Goal: Check status: Check status

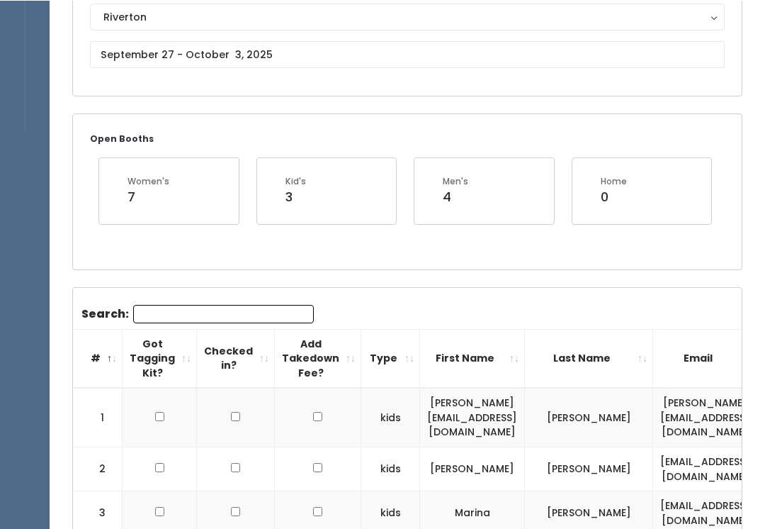
scroll to position [169, 0]
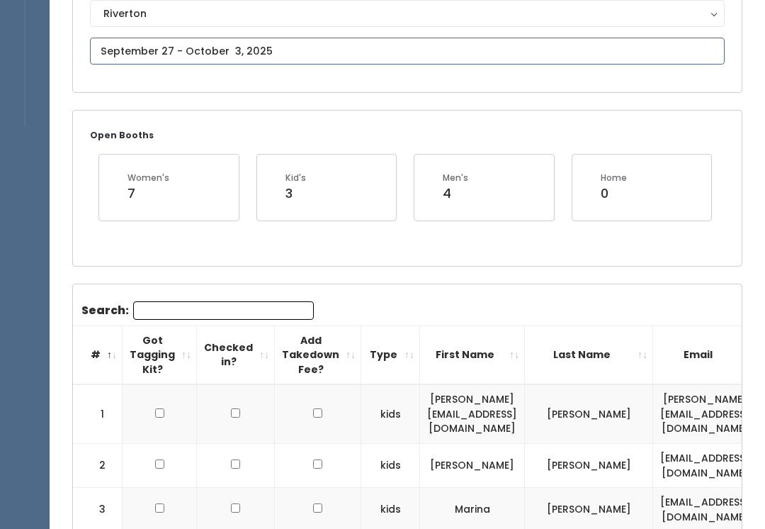
click at [123, 45] on input "text" at bounding box center [407, 51] width 635 height 27
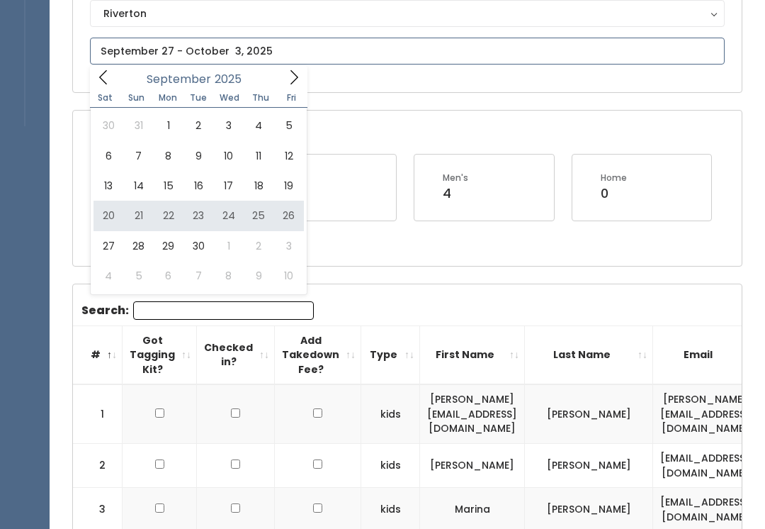
type input "September 20 to September 26"
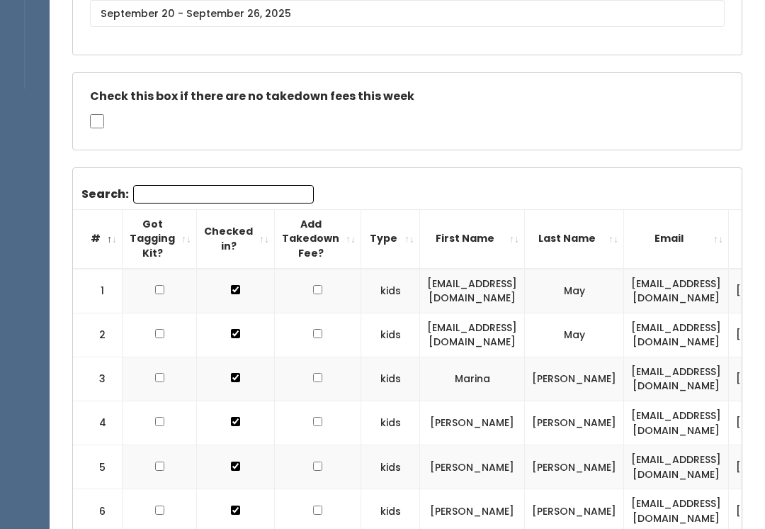
scroll to position [207, 0]
click at [262, 191] on input "Search:" at bounding box center [223, 194] width 181 height 18
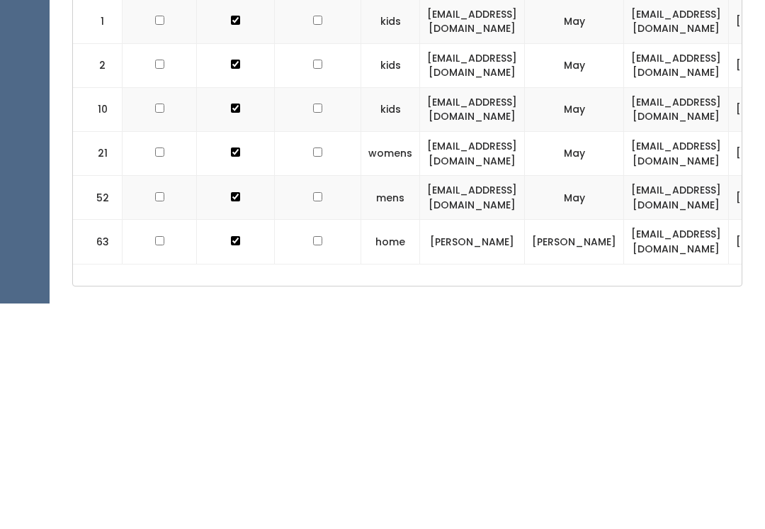
scroll to position [292, 0]
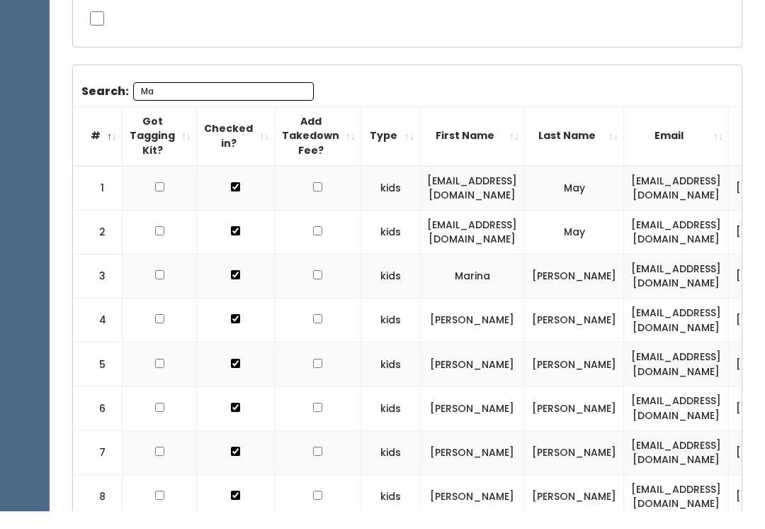
type input "M"
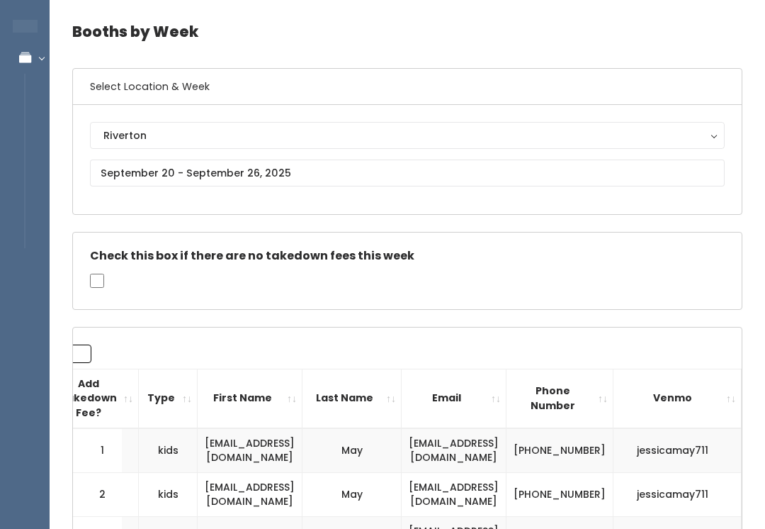
scroll to position [44, 0]
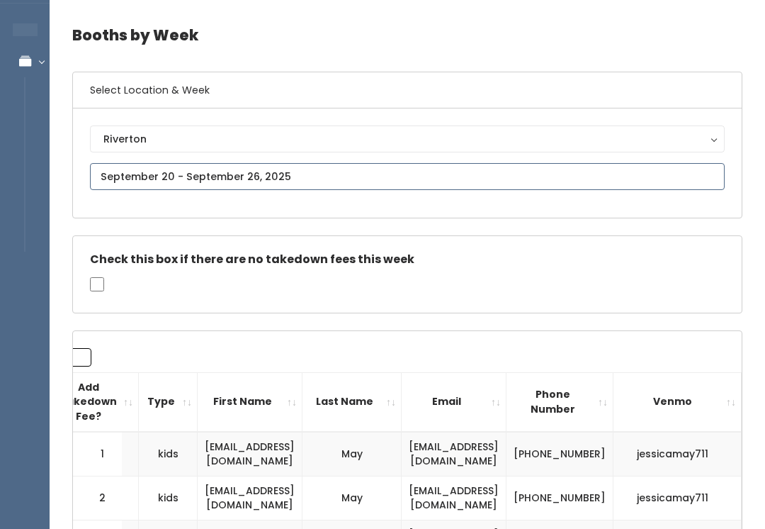
click at [341, 172] on input "text" at bounding box center [407, 176] width 635 height 27
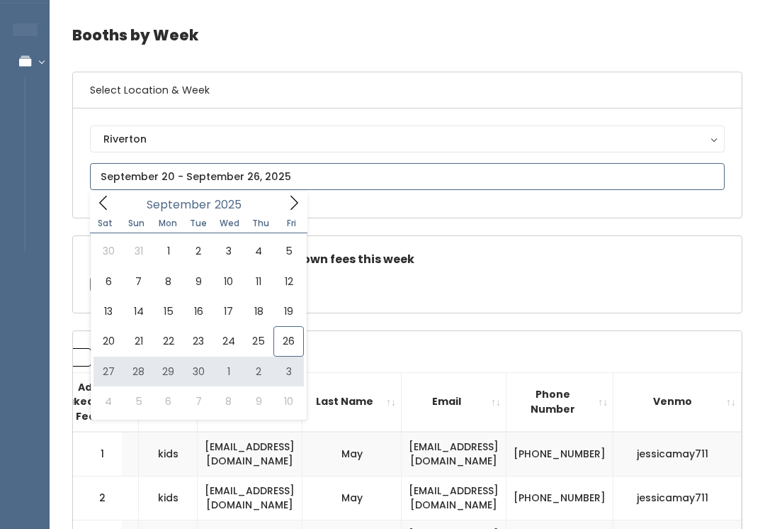
type input "[DATE] to [DATE]"
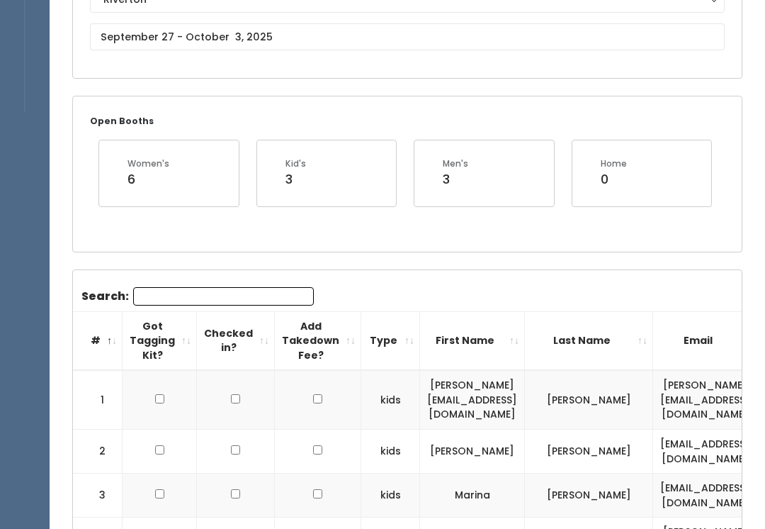
scroll to position [130, 0]
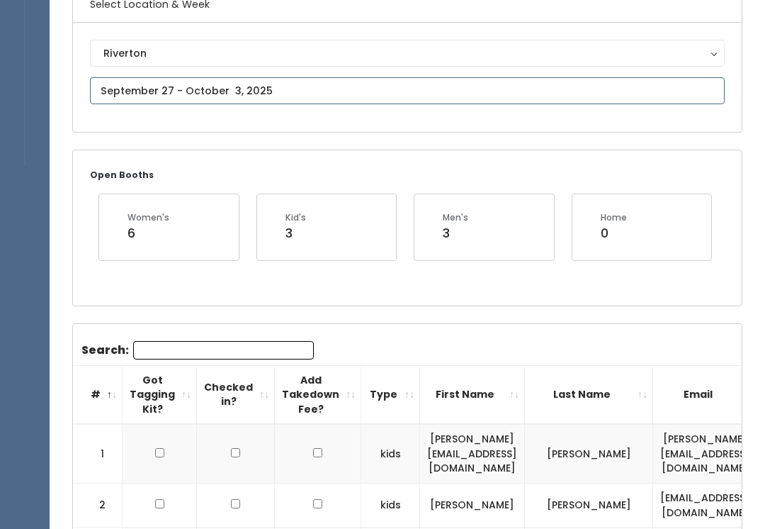
click at [531, 93] on input "text" at bounding box center [407, 90] width 635 height 27
type input "September 20 to September 26"
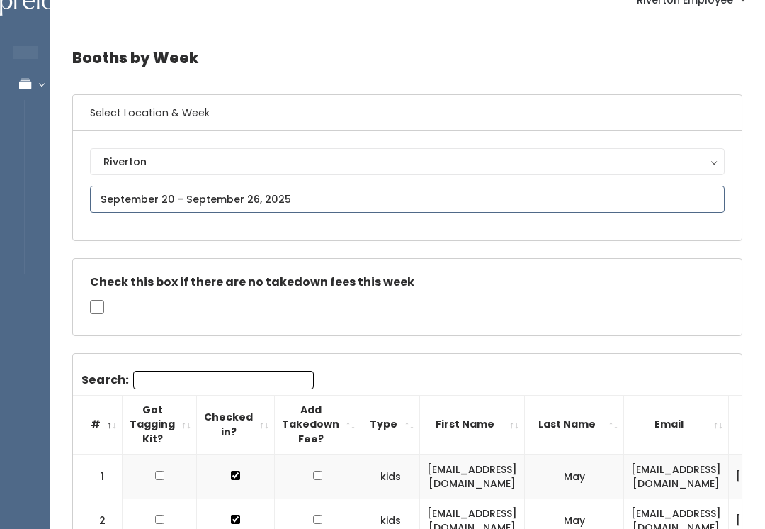
click at [196, 188] on input "text" at bounding box center [407, 199] width 635 height 27
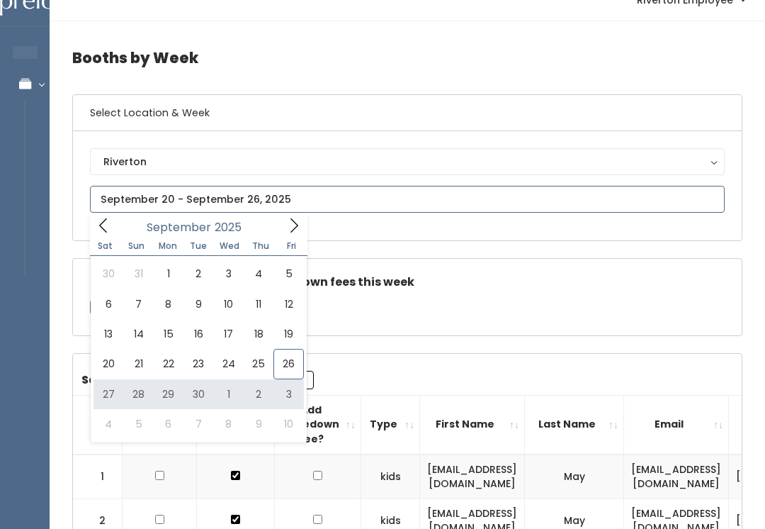
type input "September 27 to October 3"
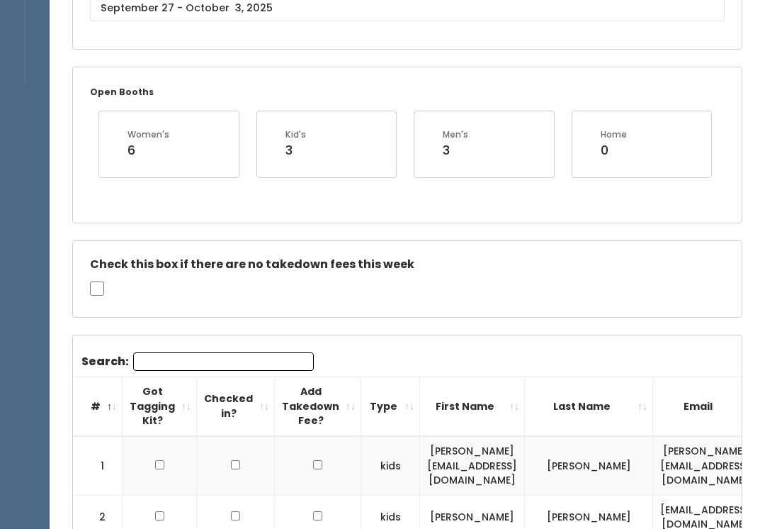
scroll to position [271, 0]
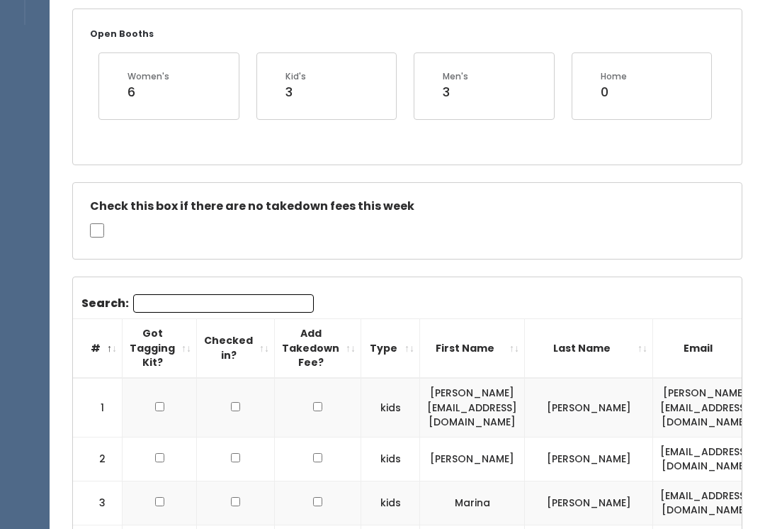
click at [259, 301] on input "Search:" at bounding box center [223, 303] width 181 height 18
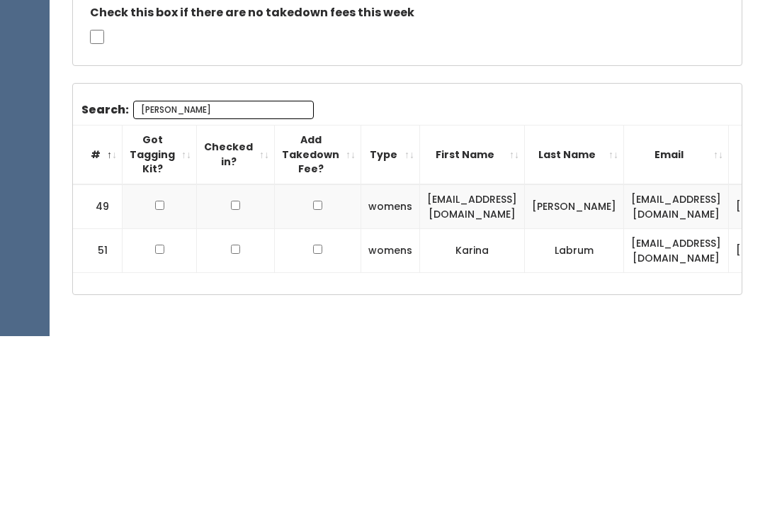
scroll to position [248, 0]
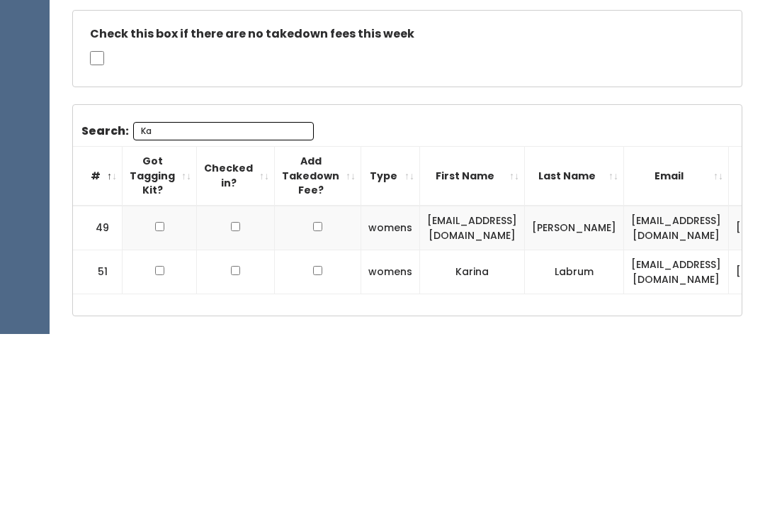
type input "K"
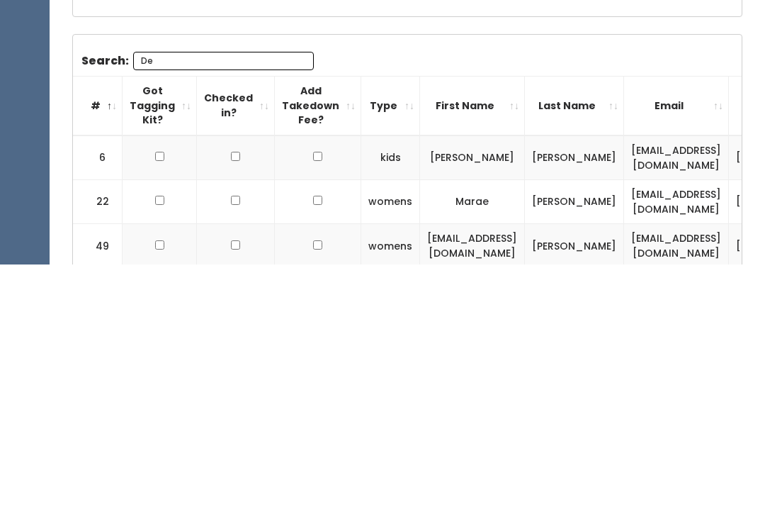
type input "D"
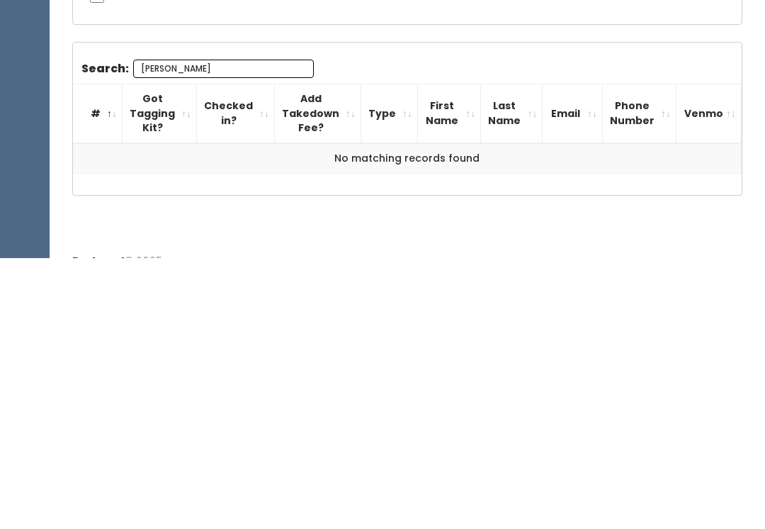
scroll to position [252, 0]
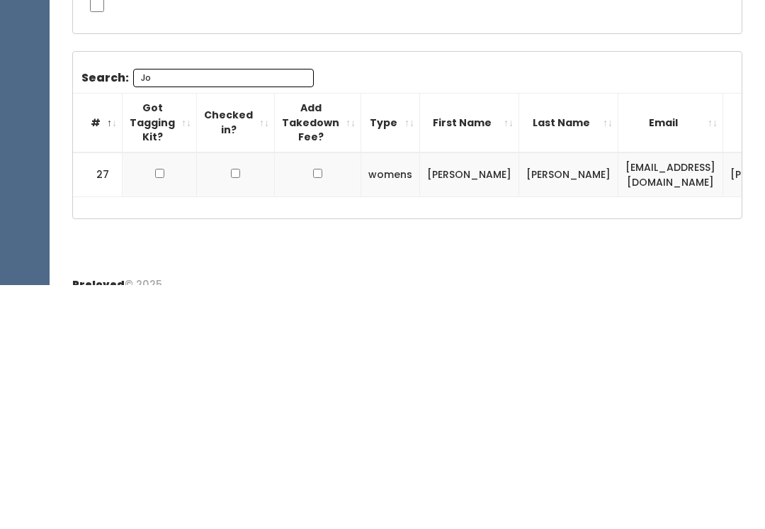
type input "J"
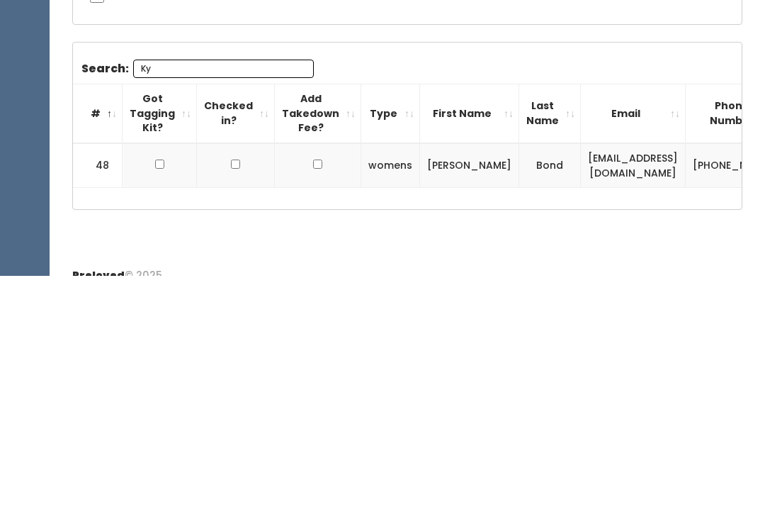
type input "K"
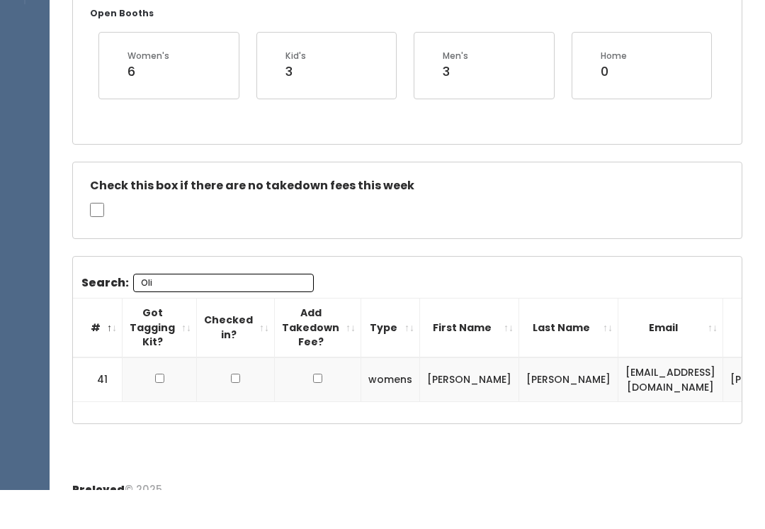
scroll to position [248, 0]
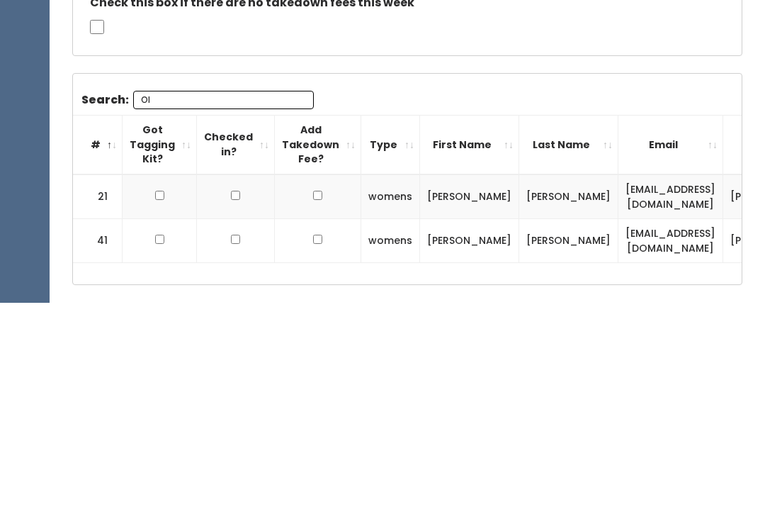
type input "O"
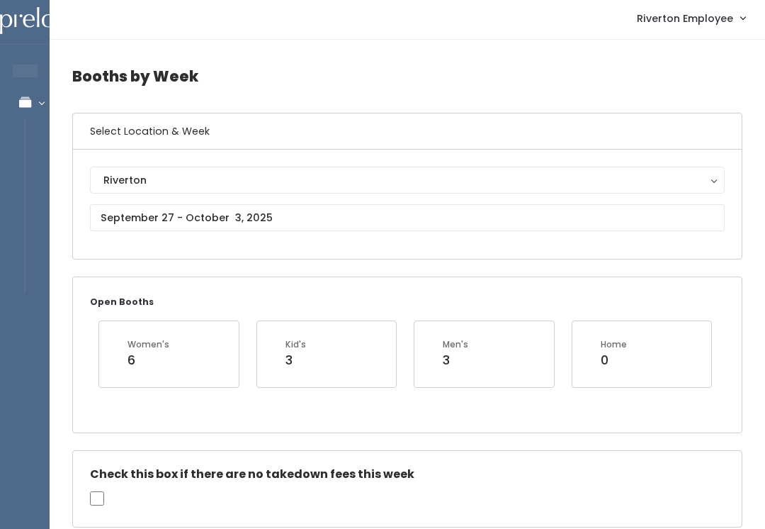
scroll to position [0, 0]
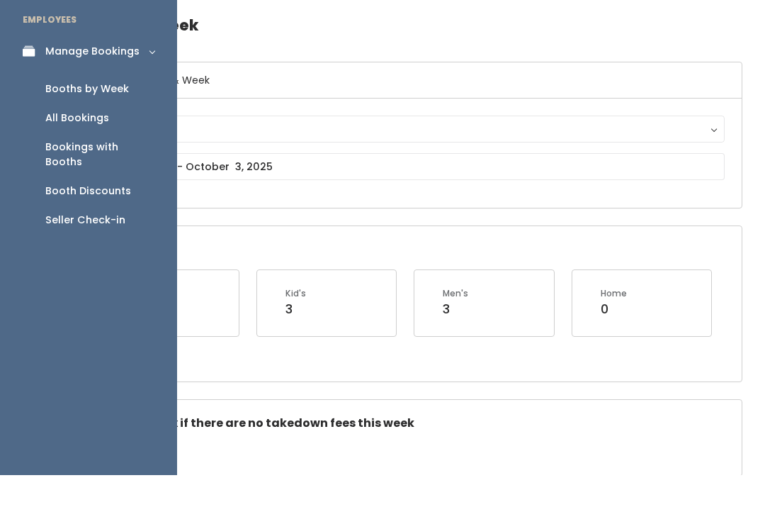
click at [55, 237] on div "Booth Discounts" at bounding box center [88, 244] width 86 height 15
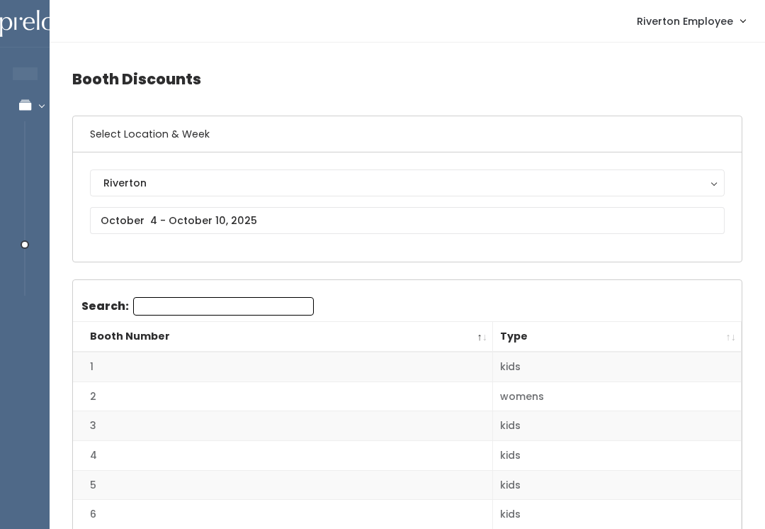
click at [134, 193] on button "Riverton" at bounding box center [407, 182] width 635 height 27
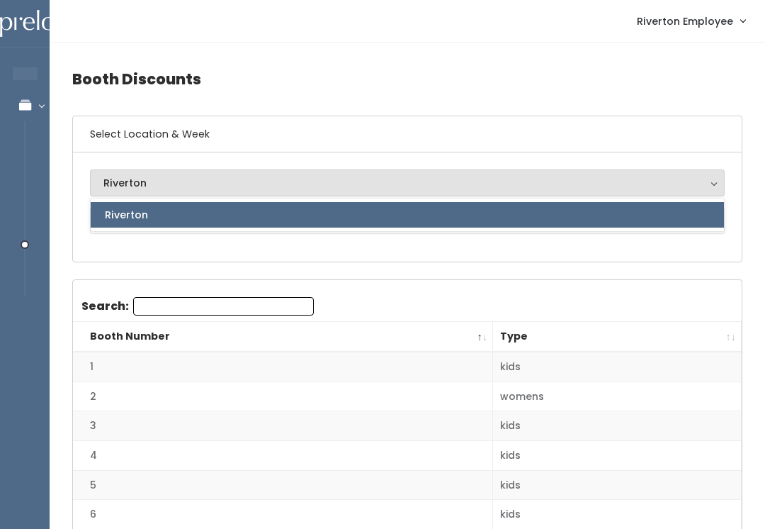
click at [212, 145] on h6 "Select Location & Week" at bounding box center [407, 134] width 669 height 36
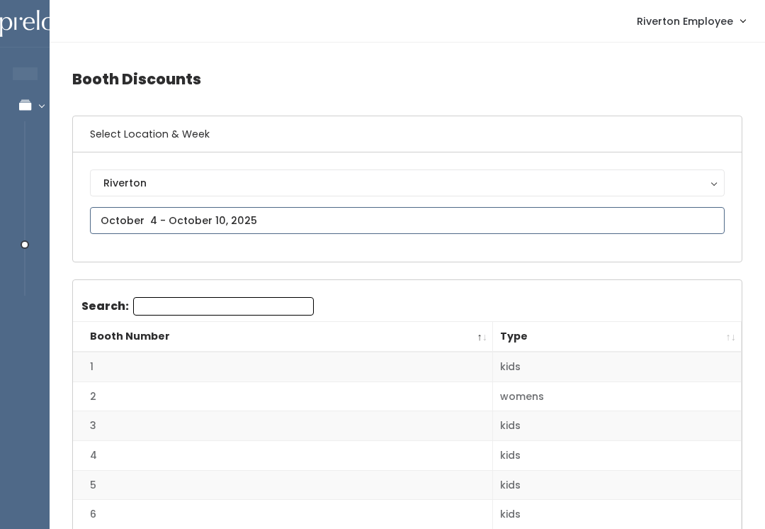
click at [217, 208] on input "text" at bounding box center [407, 220] width 635 height 27
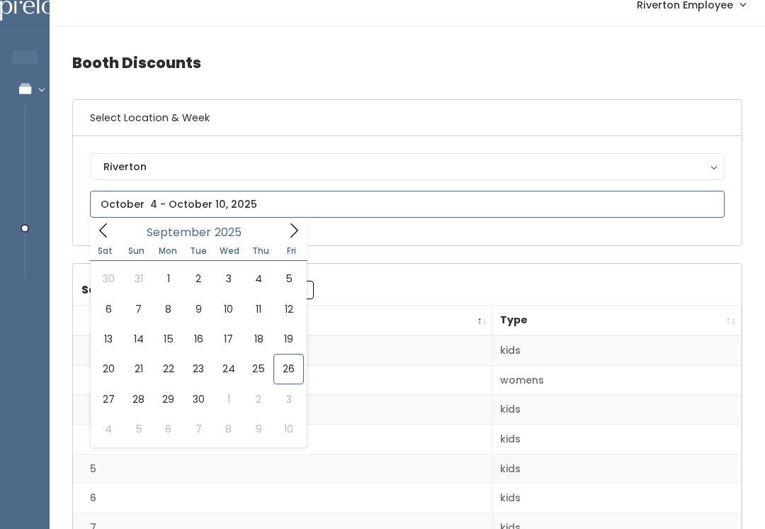
scroll to position [18, 0]
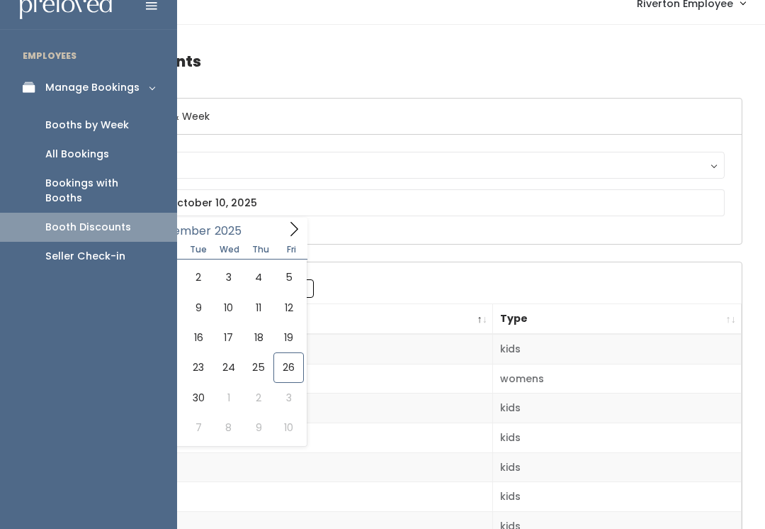
click at [55, 128] on div "Booths by Week" at bounding box center [87, 125] width 84 height 15
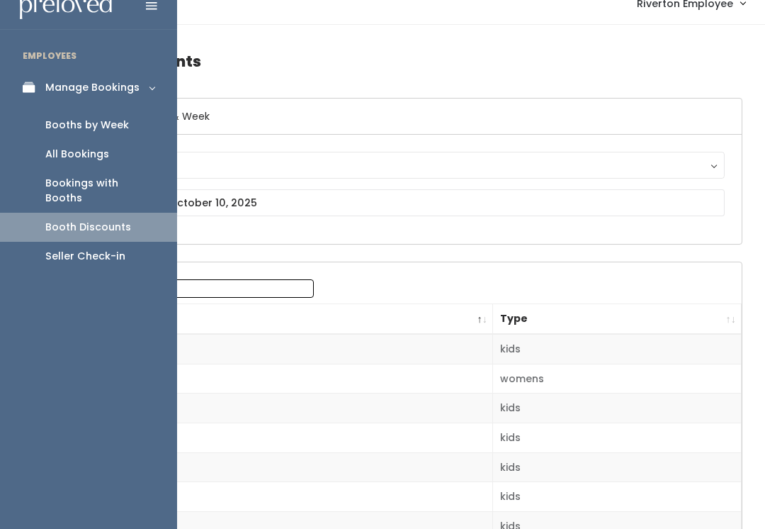
click at [57, 160] on div "All Bookings" at bounding box center [77, 154] width 64 height 15
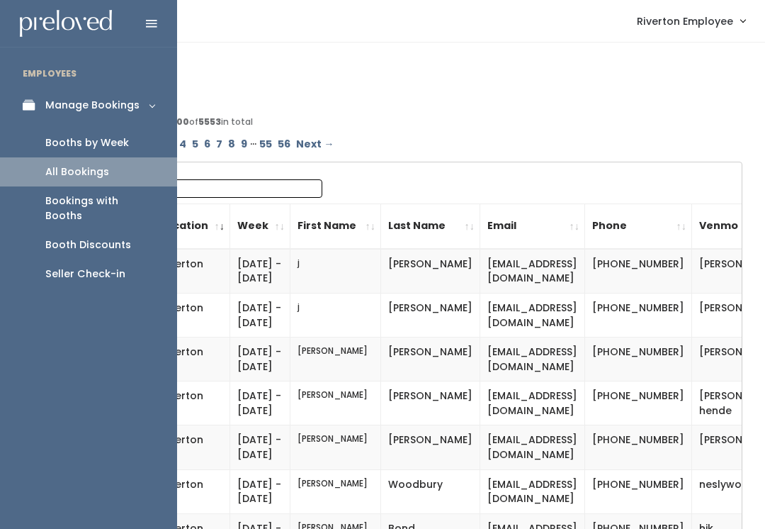
click at [60, 135] on div "Booths by Week" at bounding box center [87, 142] width 84 height 15
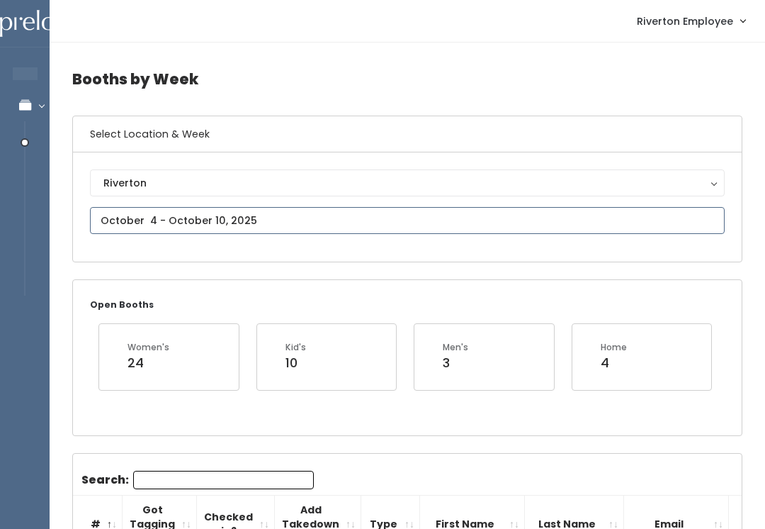
click at [413, 217] on input "text" at bounding box center [407, 220] width 635 height 27
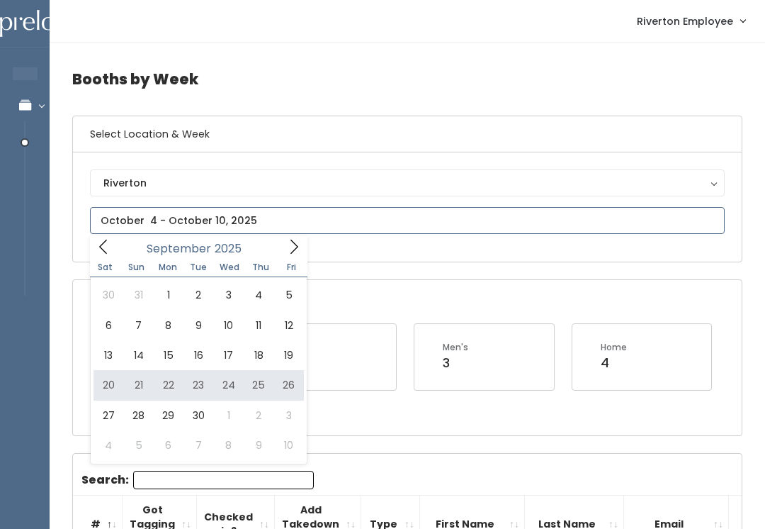
type input "[DATE] to [DATE]"
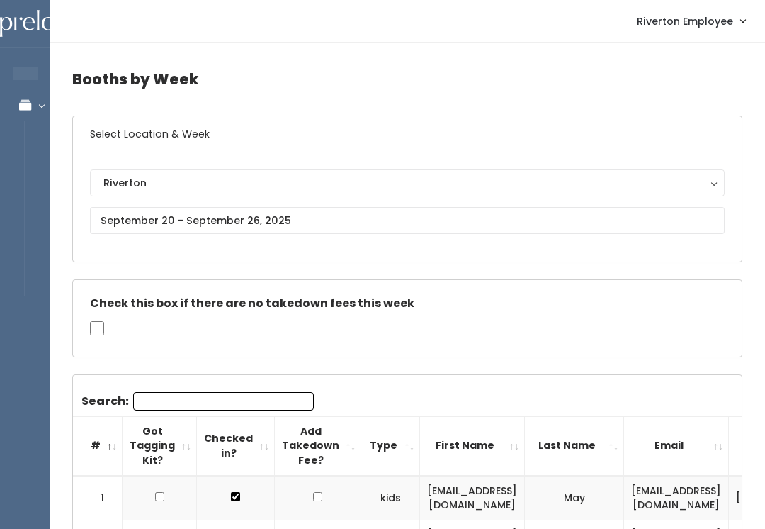
click at [211, 394] on input "Search:" at bounding box center [223, 401] width 181 height 18
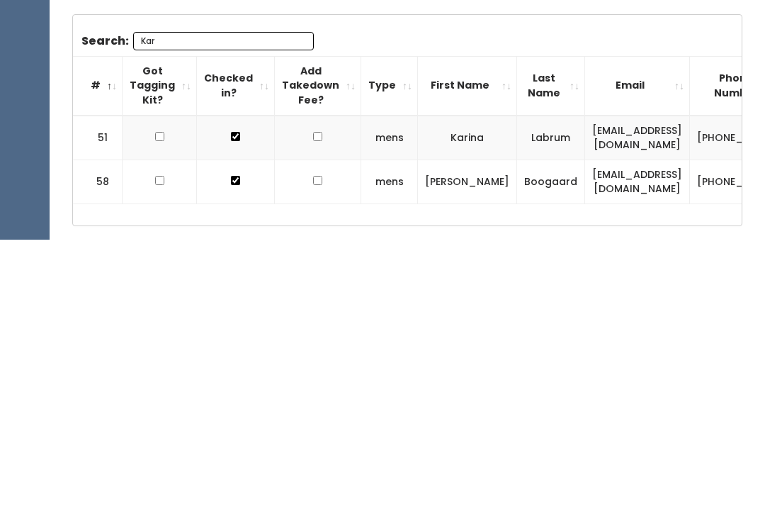
scroll to position [85, 0]
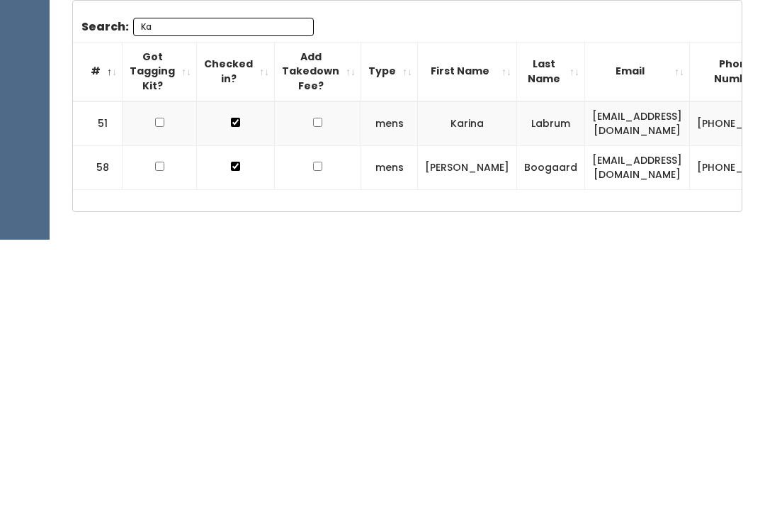
type input "K"
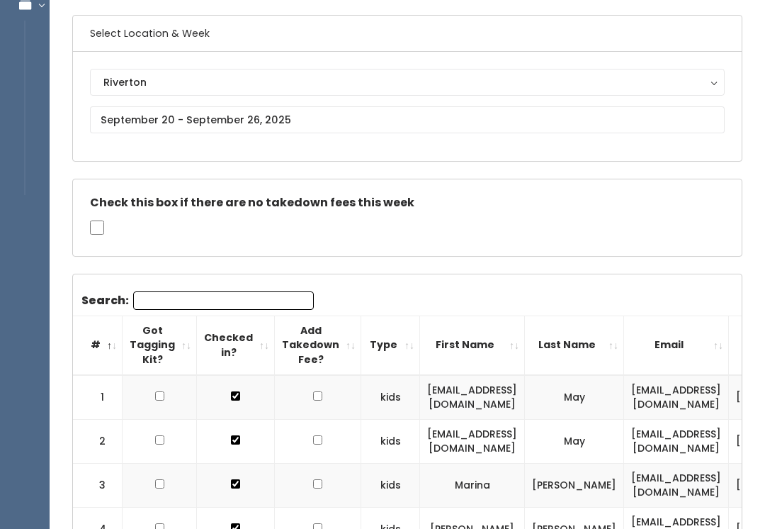
type input "2"
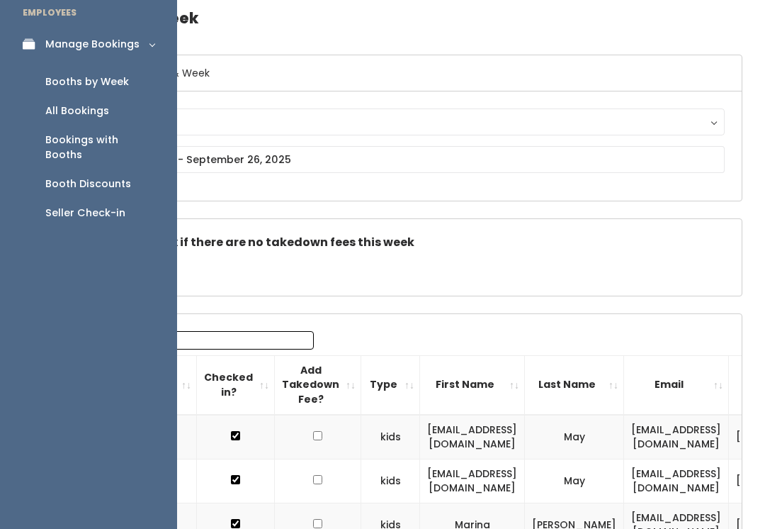
click at [28, 38] on icon at bounding box center [33, 44] width 20 height 12
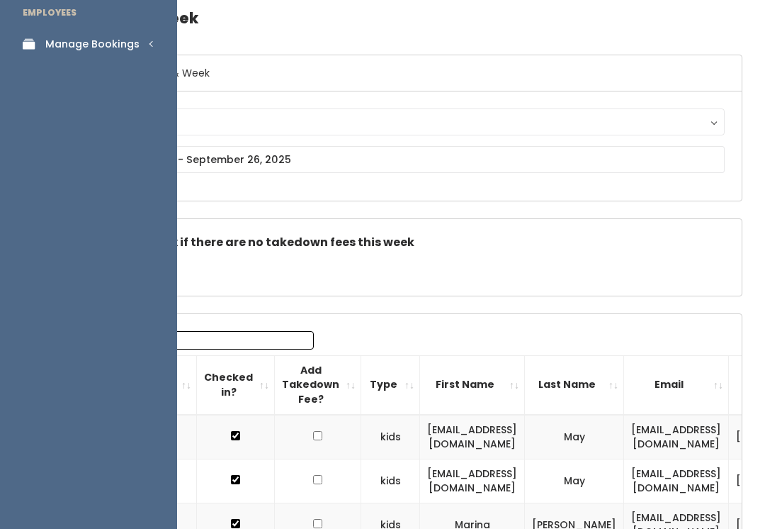
scroll to position [62, 0]
click at [58, 50] on div "Manage Bookings" at bounding box center [92, 43] width 94 height 15
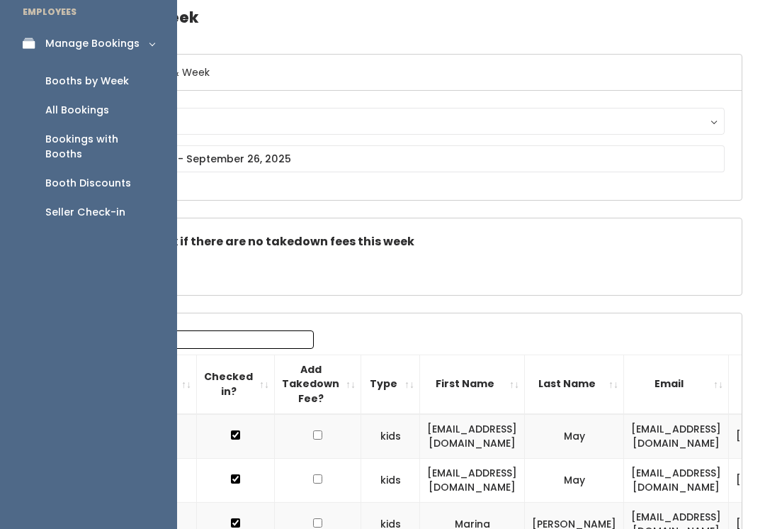
click at [63, 83] on div "Booths by Week" at bounding box center [87, 81] width 84 height 15
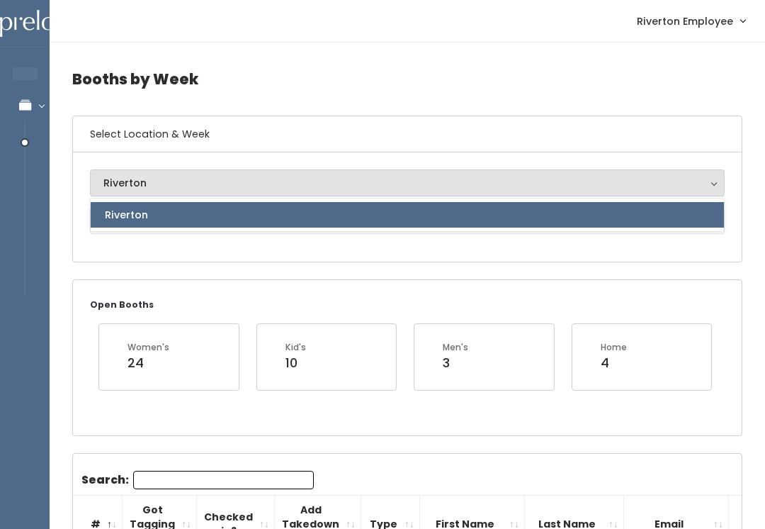
click at [136, 262] on div "Select Location & Week [GEOGRAPHIC_DATA] Riverton Riverton" at bounding box center [407, 188] width 670 height 147
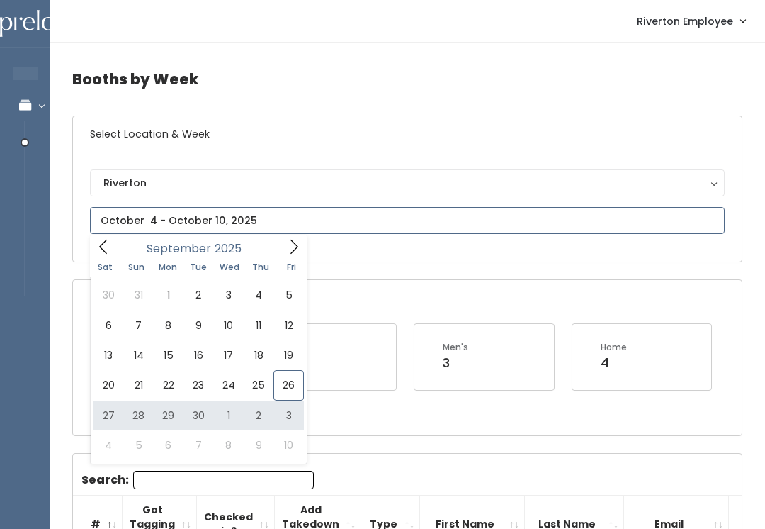
type input "[DATE] to [DATE]"
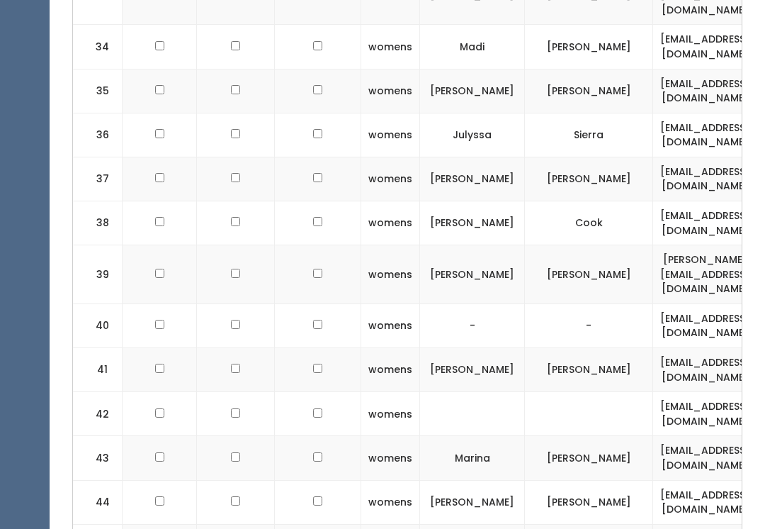
scroll to position [2137, 0]
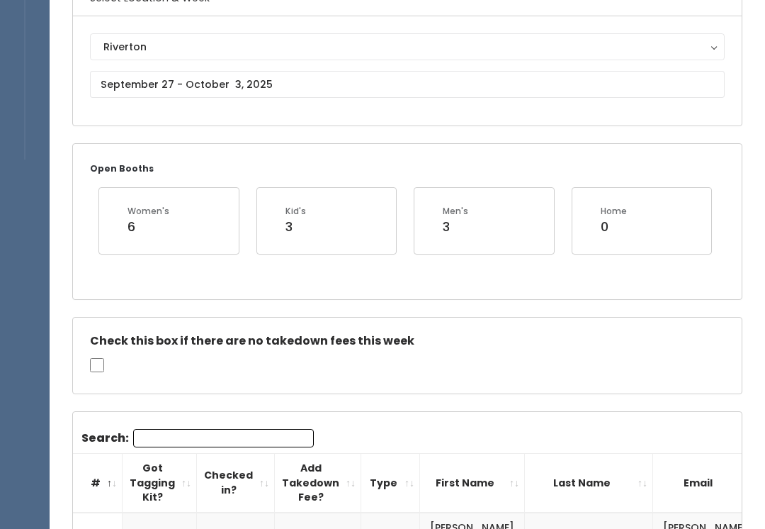
scroll to position [117, 0]
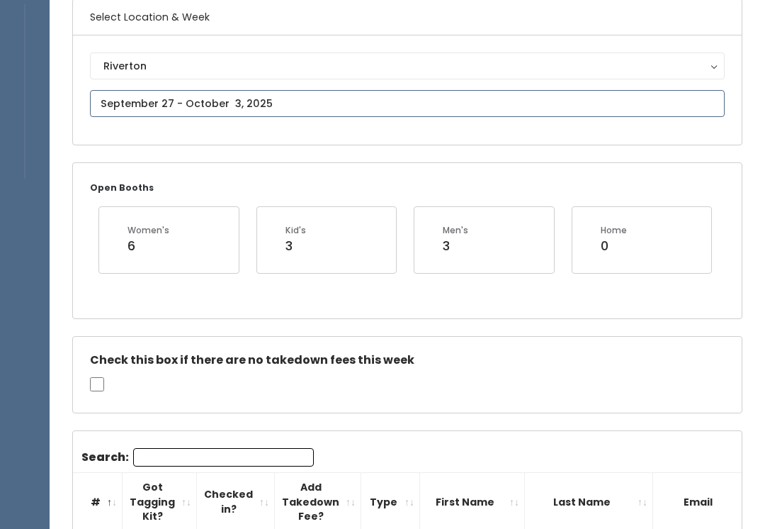
click at [196, 102] on input "text" at bounding box center [407, 103] width 635 height 27
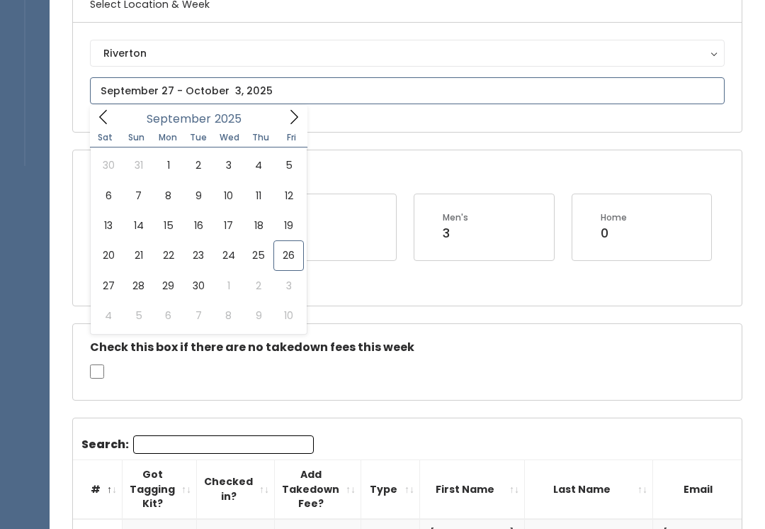
scroll to position [134, 0]
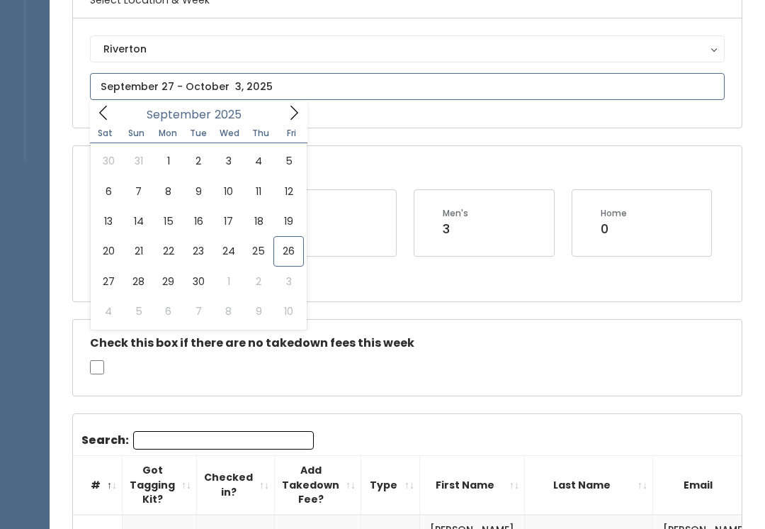
click at [127, 83] on input "text" at bounding box center [407, 86] width 635 height 27
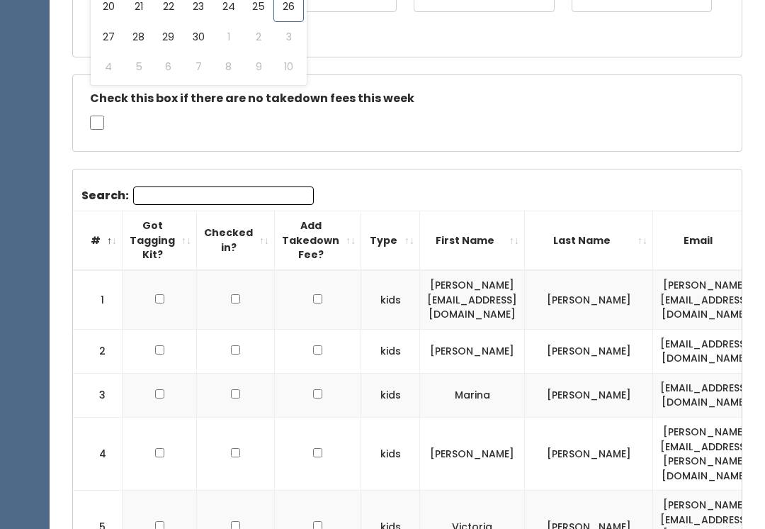
scroll to position [0, 0]
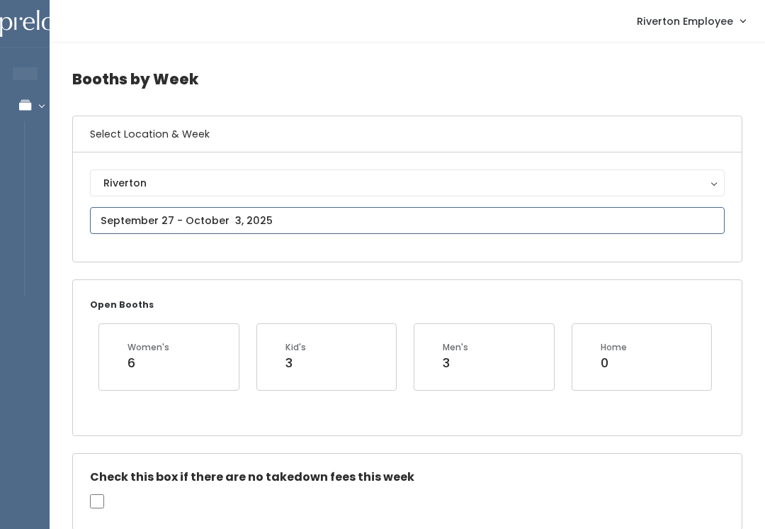
type input "September 20 to September 26"
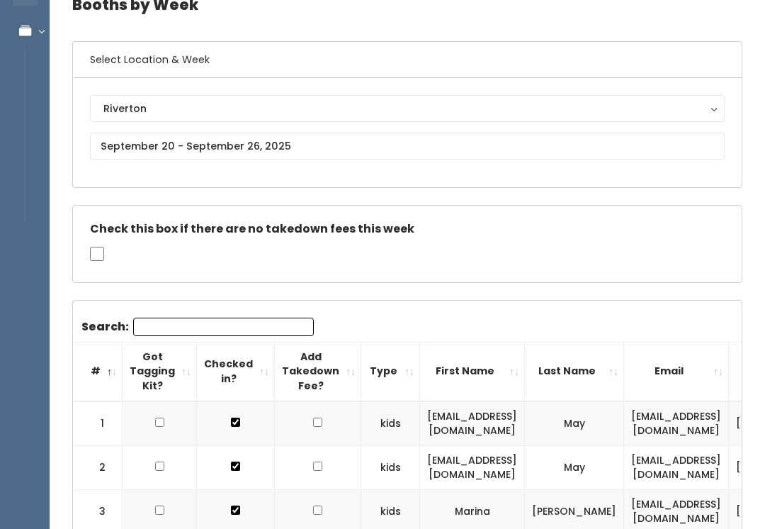
scroll to position [75, 0]
click at [156, 317] on input "Search:" at bounding box center [223, 326] width 181 height 18
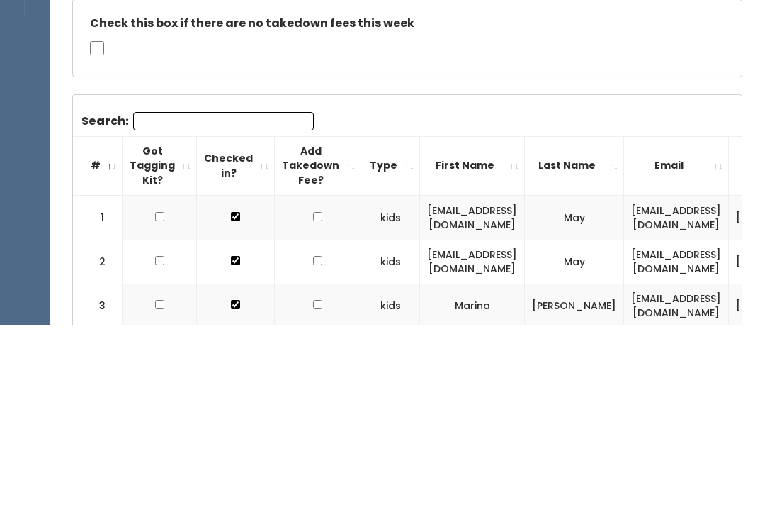
type input "E"
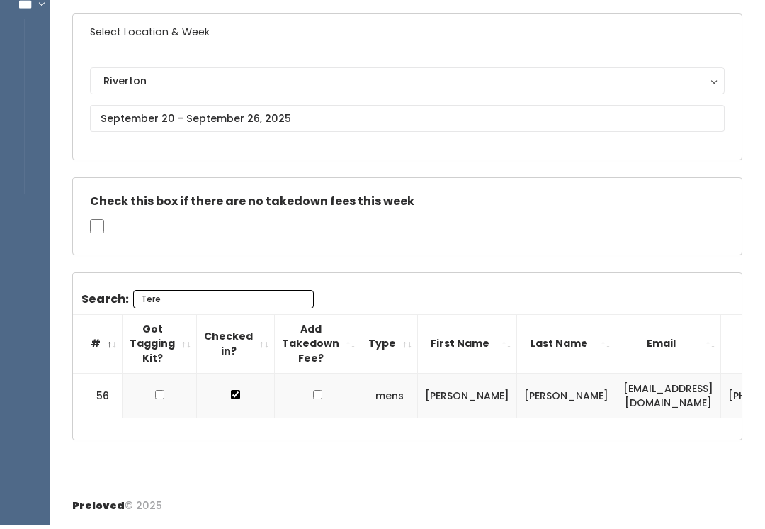
scroll to position [45, 0]
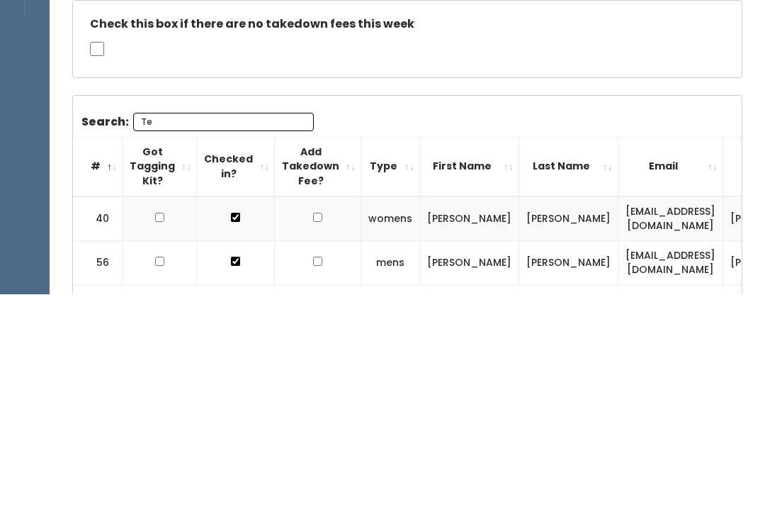
type input "T"
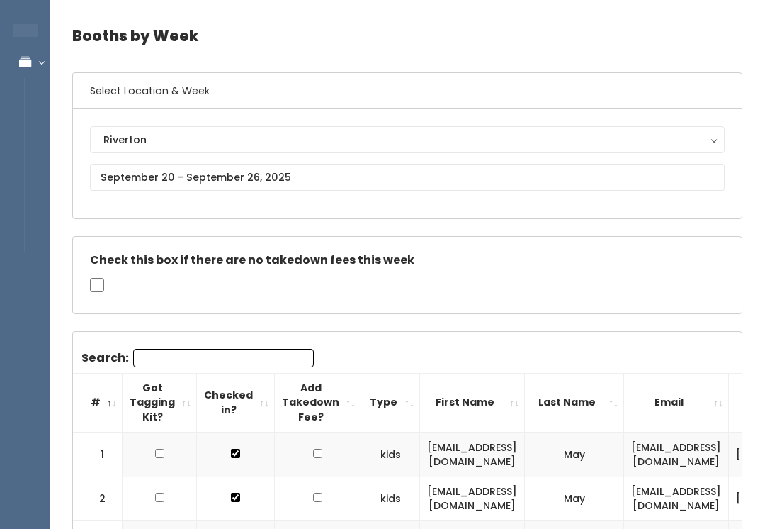
scroll to position [33, 0]
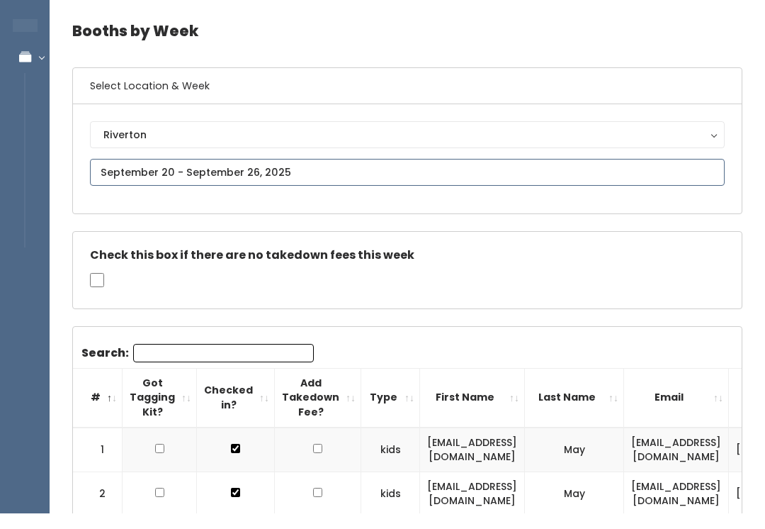
click at [401, 174] on input "text" at bounding box center [407, 187] width 635 height 27
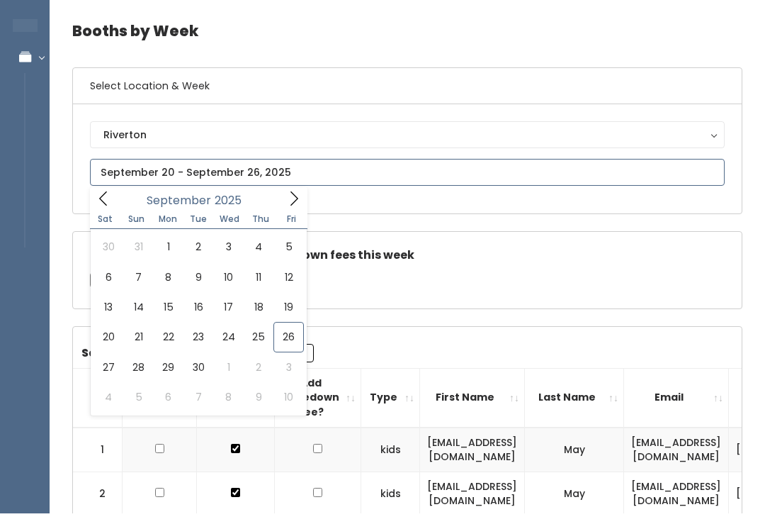
scroll to position [48, 0]
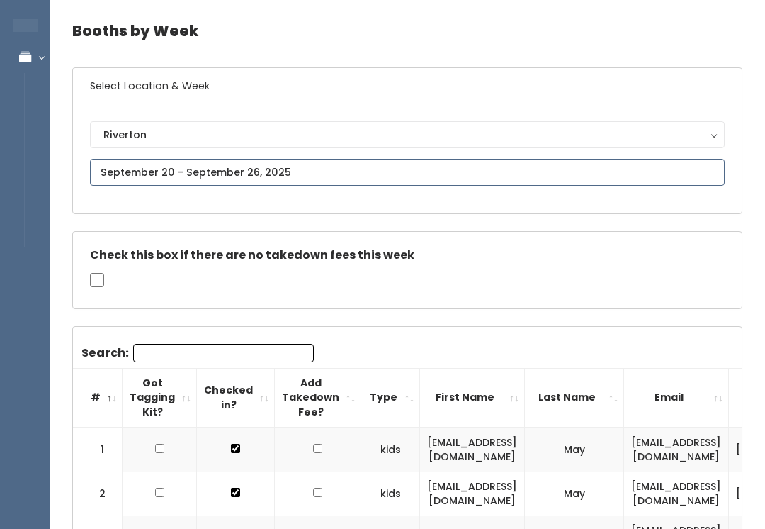
click at [381, 173] on input "text" at bounding box center [407, 172] width 635 height 27
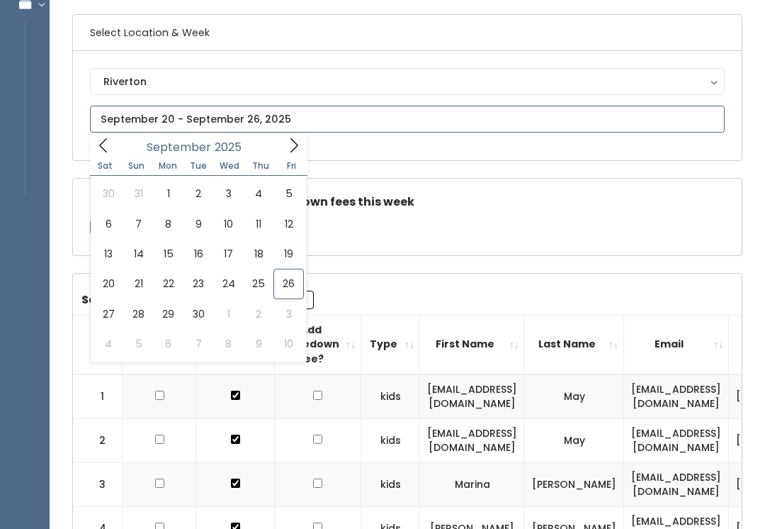
scroll to position [49, 0]
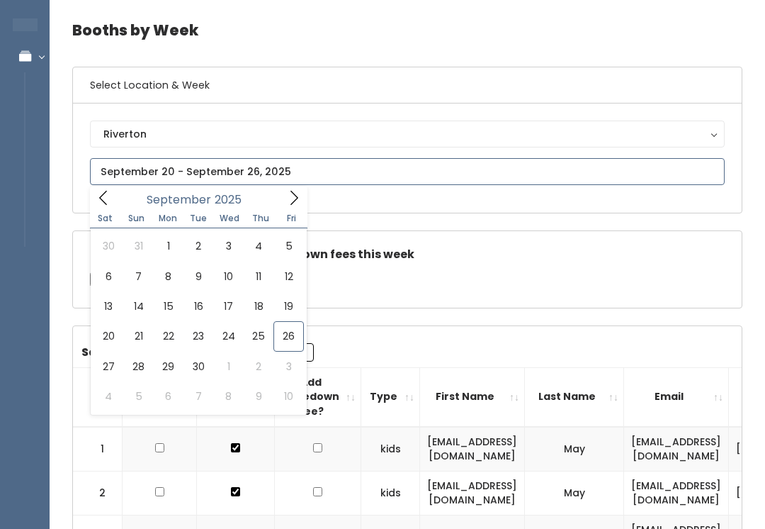
click at [530, 181] on input "text" at bounding box center [407, 171] width 635 height 27
click at [553, 175] on input "text" at bounding box center [407, 171] width 635 height 27
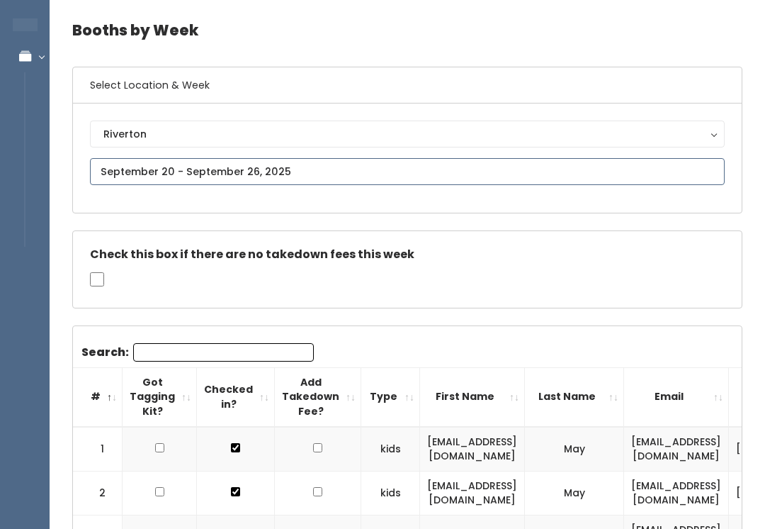
click at [490, 166] on input "text" at bounding box center [407, 171] width 635 height 27
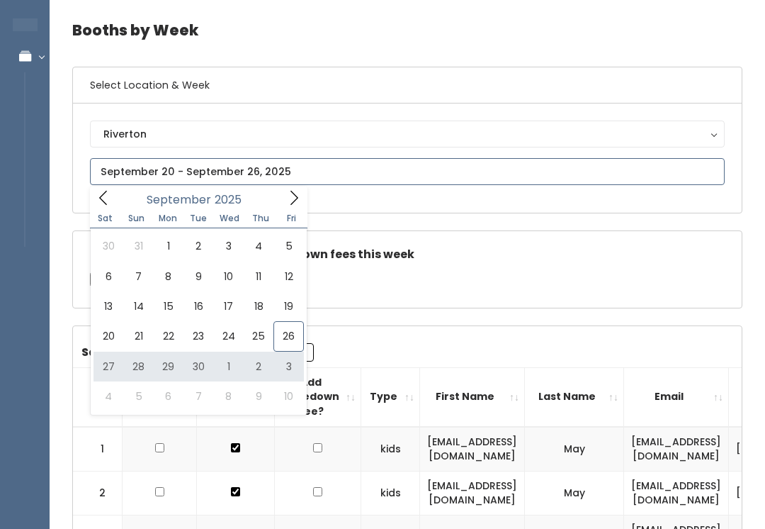
type input "[DATE] to [DATE]"
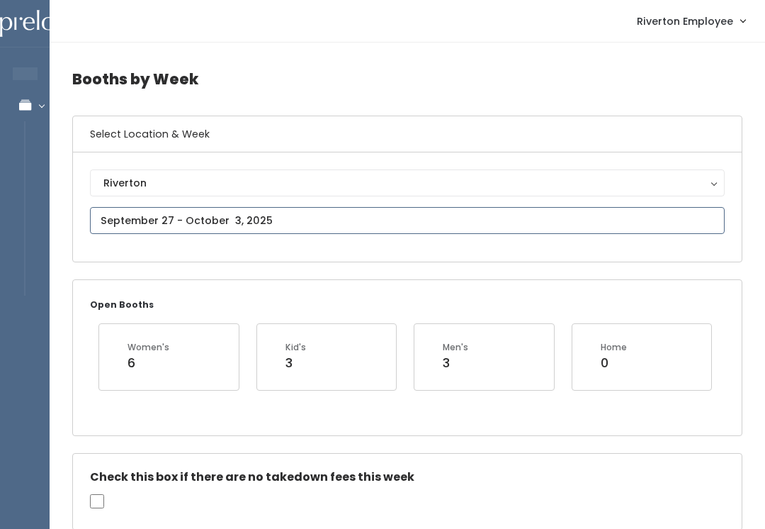
click at [412, 232] on input "text" at bounding box center [407, 220] width 635 height 27
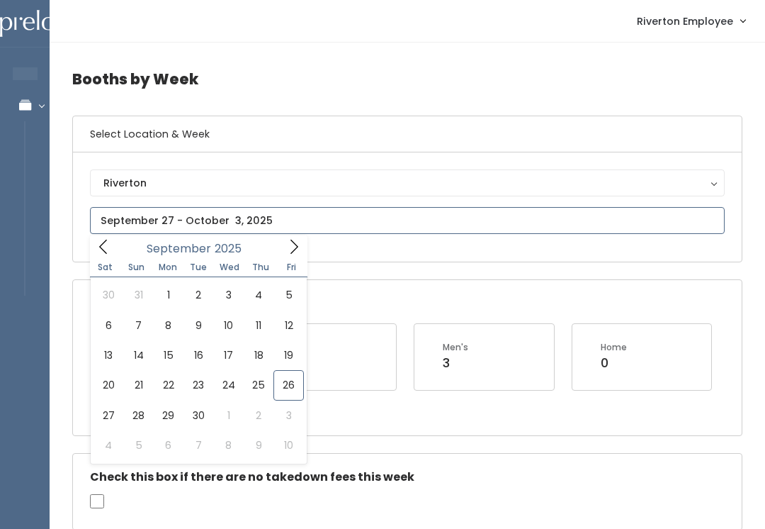
type input "[DATE] to [DATE]"
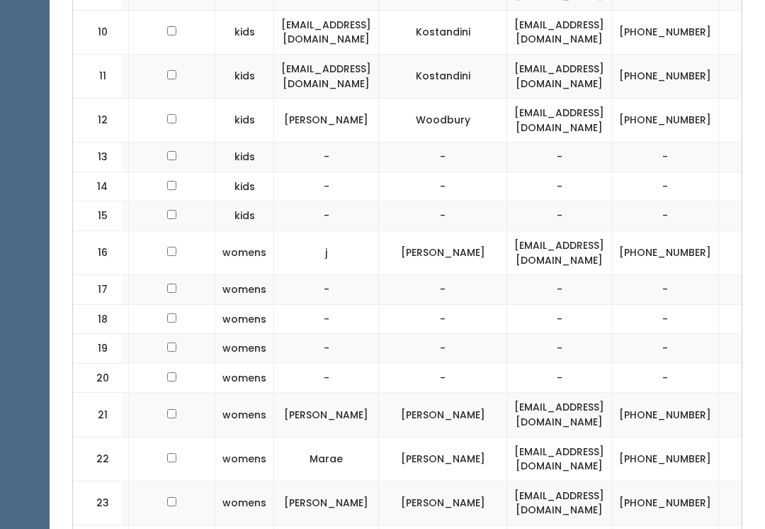
scroll to position [1124, 0]
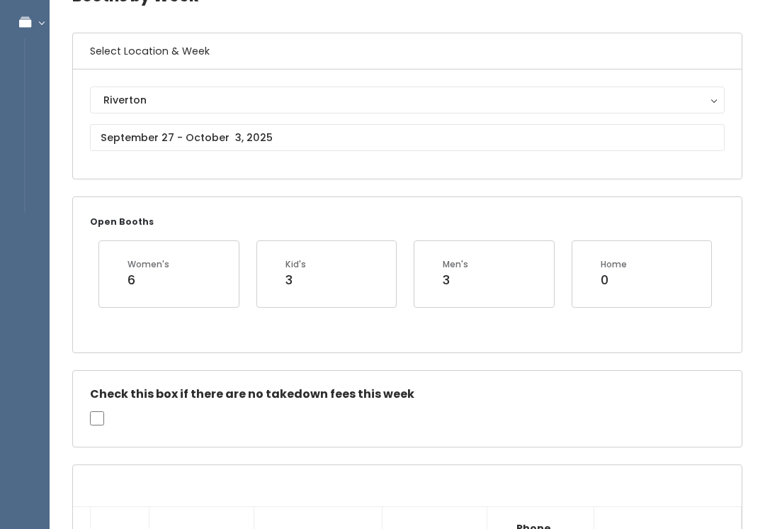
scroll to position [0, 0]
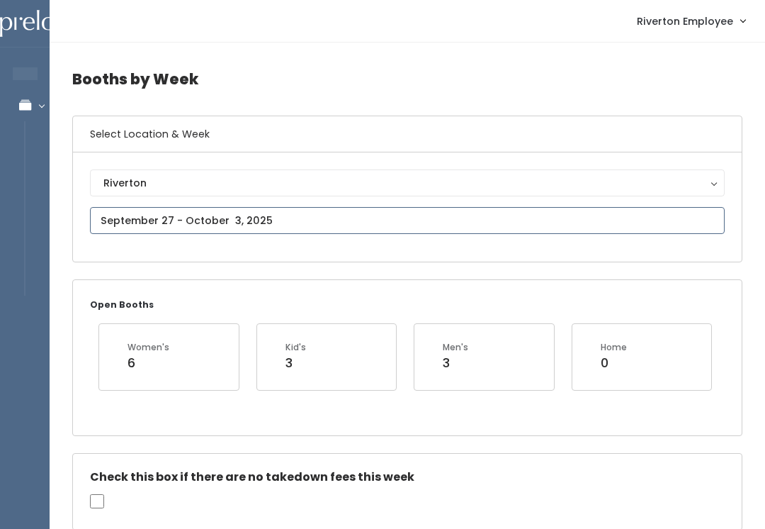
click at [359, 230] on input "text" at bounding box center [407, 220] width 635 height 27
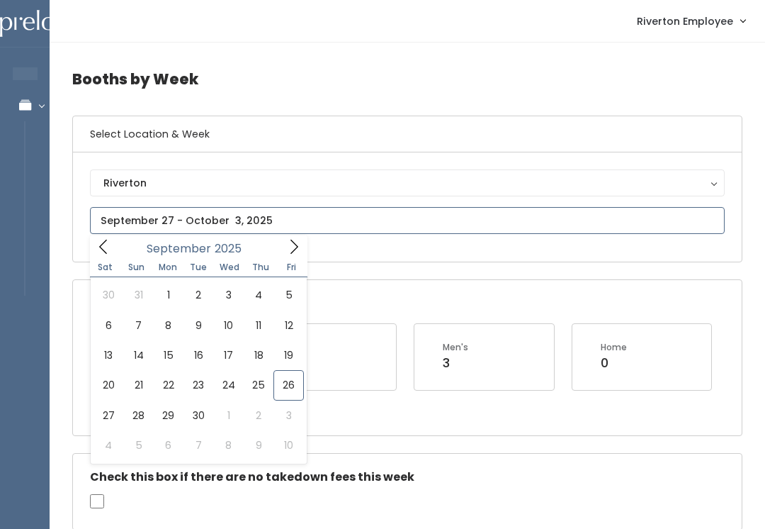
type input "September 27 to October 3"
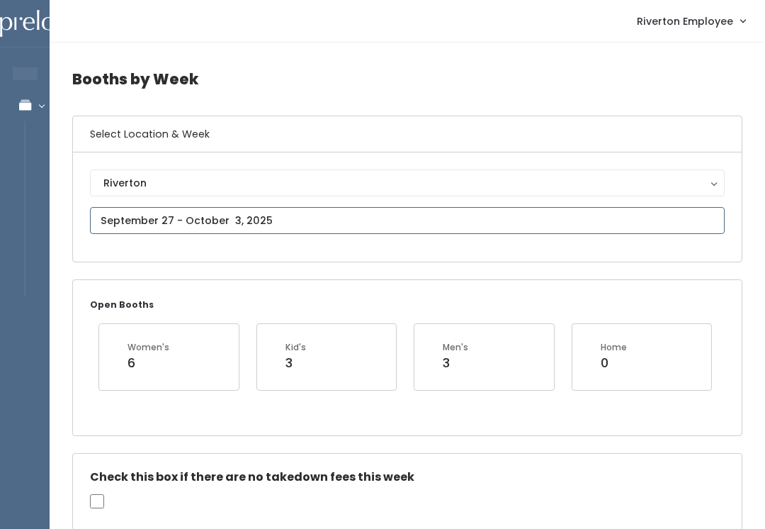
click at [332, 216] on input "text" at bounding box center [407, 220] width 635 height 27
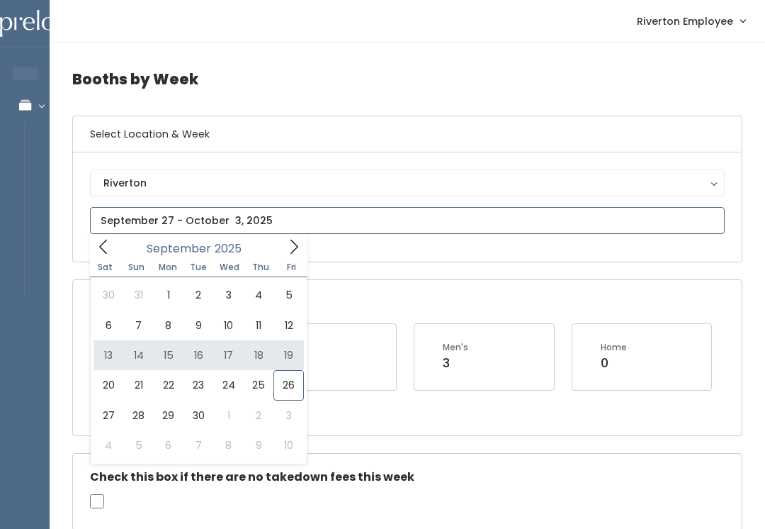
type input "September 13 to September 19"
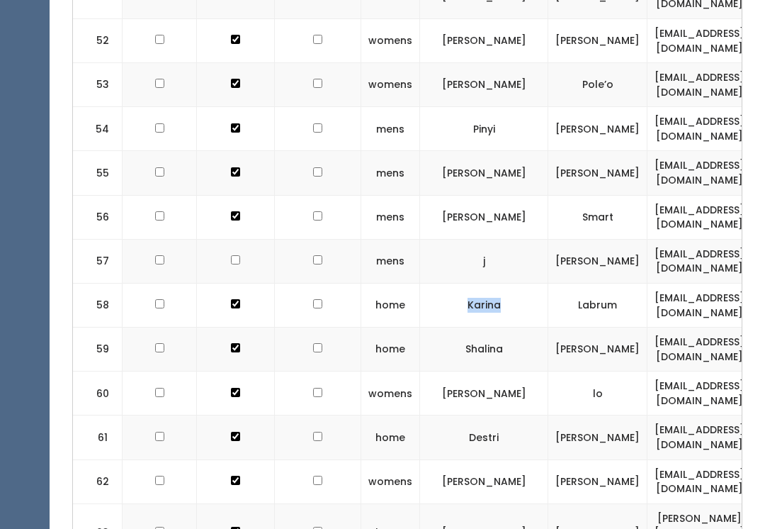
click at [508, 283] on td "Karina" at bounding box center [484, 305] width 128 height 44
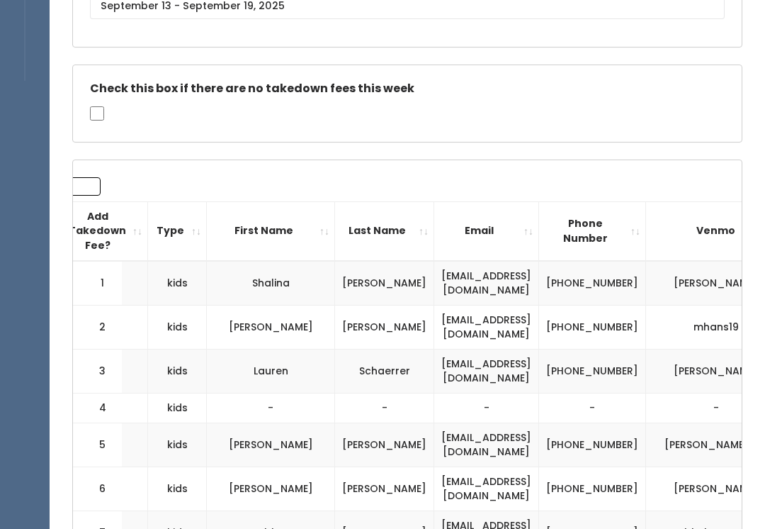
scroll to position [91, 0]
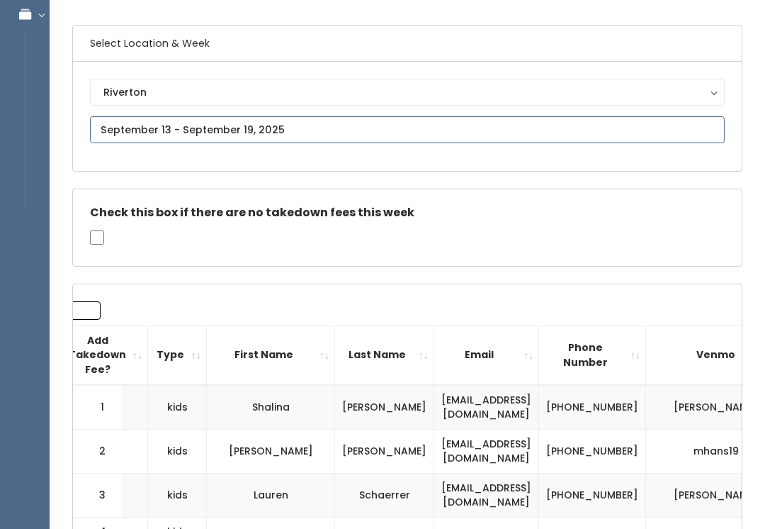
type input "September 20 to September 26"
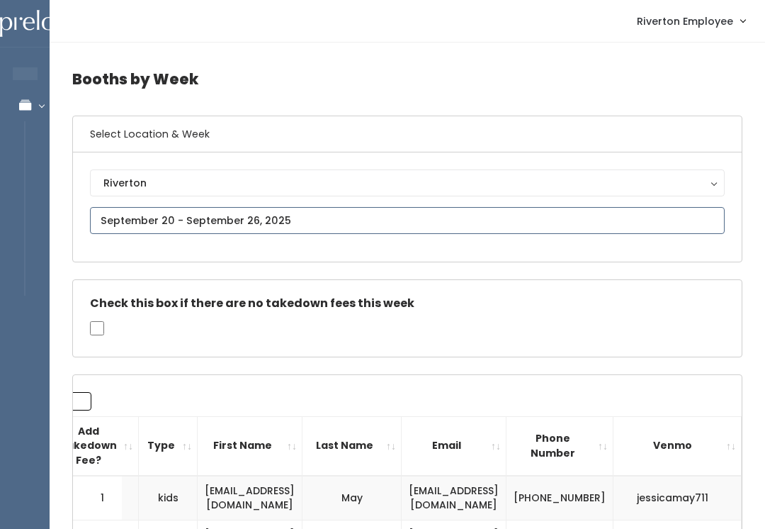
click at [387, 226] on input "text" at bounding box center [407, 220] width 635 height 27
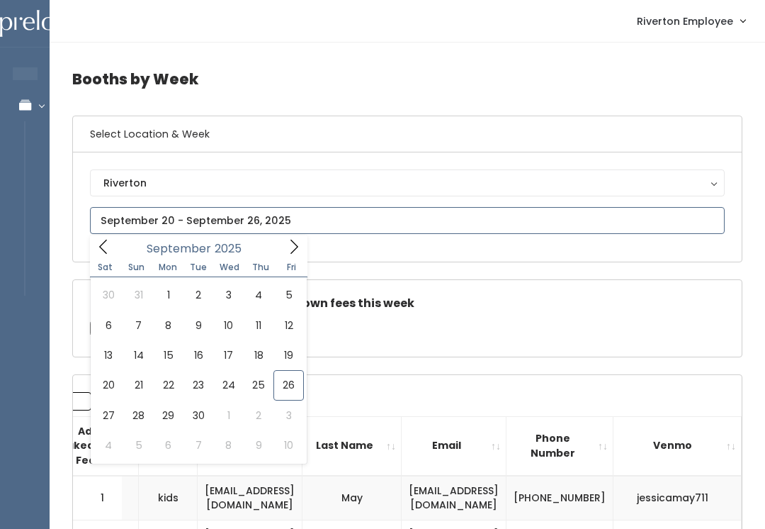
click at [373, 213] on input "text" at bounding box center [407, 220] width 635 height 27
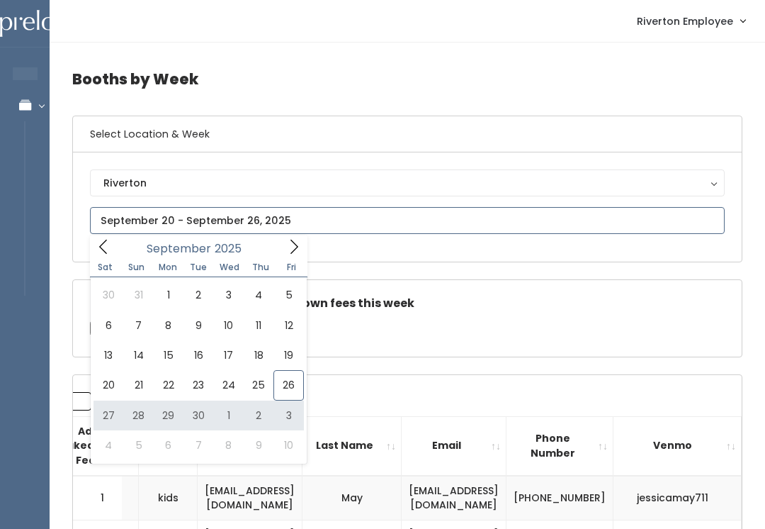
type input "[DATE] to [DATE]"
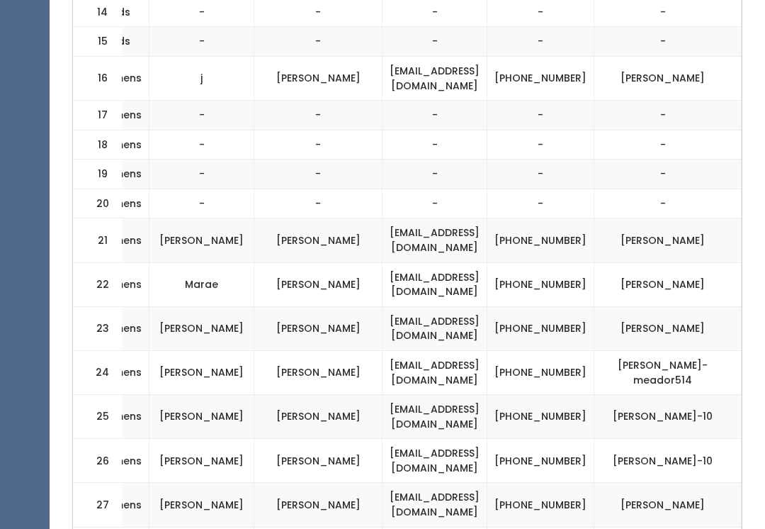
scroll to position [1264, 0]
